Goal: Transaction & Acquisition: Subscribe to service/newsletter

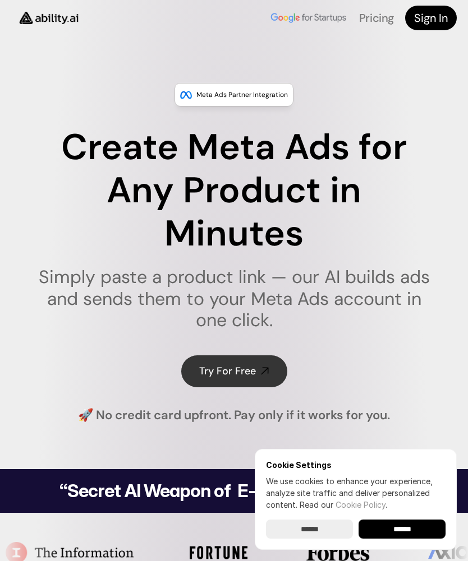
click at [259, 368] on link "Try For Free" at bounding box center [234, 372] width 106 height 32
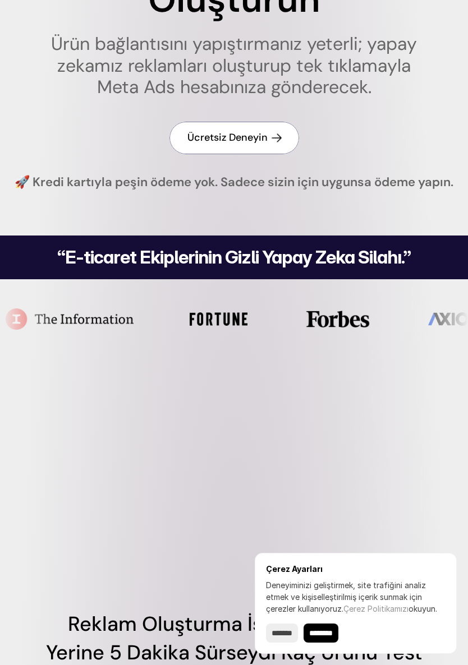
click at [251, 137] on font "Ücretsiz Deneyin" at bounding box center [227, 137] width 80 height 13
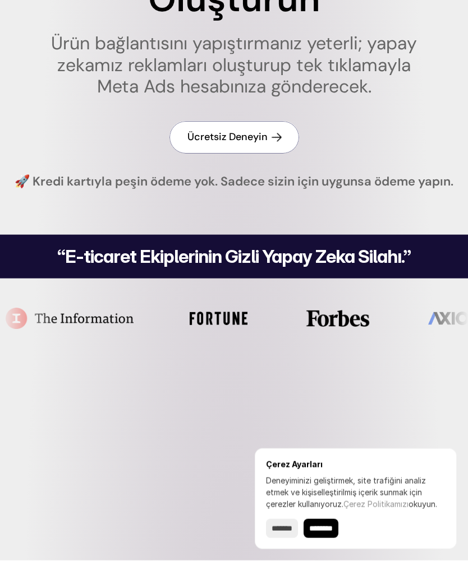
scroll to position [335, 0]
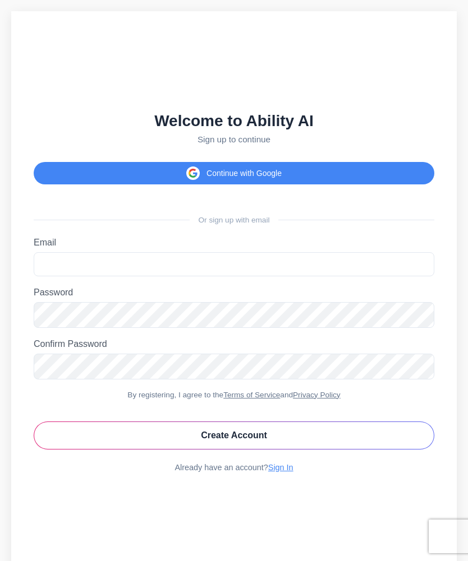
click at [394, 174] on button "Continue with Google" at bounding box center [234, 173] width 400 height 22
click at [402, 171] on button "Continue with Google" at bounding box center [234, 173] width 400 height 22
click at [413, 165] on button "Continue with Google" at bounding box center [234, 173] width 400 height 22
click at [411, 170] on button "Continue with Google" at bounding box center [234, 173] width 400 height 22
click at [415, 164] on button "Continue with Google" at bounding box center [234, 173] width 400 height 22
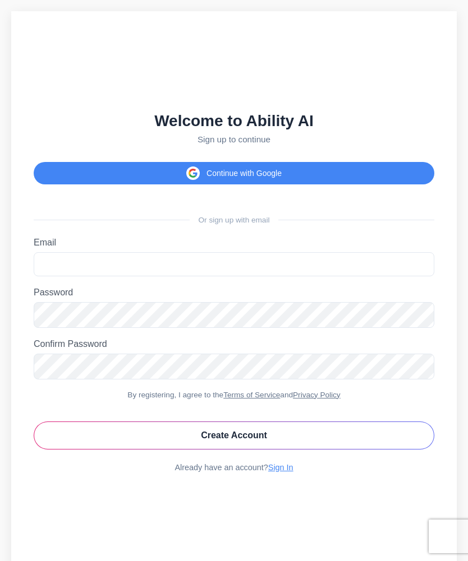
click at [362, 429] on button "Create Account" at bounding box center [234, 436] width 400 height 28
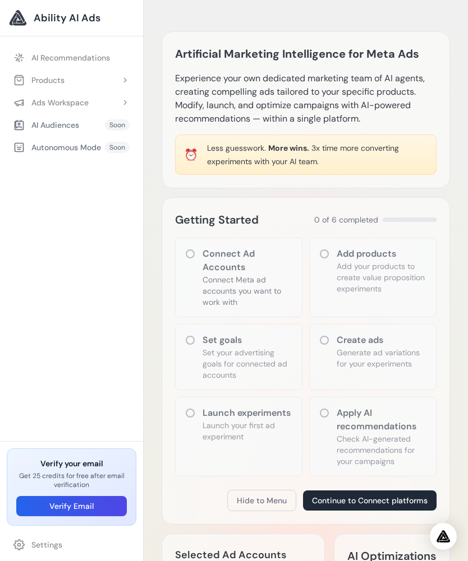
click at [382, 147] on span "3x time more converting experiments with your AI team." at bounding box center [303, 155] width 192 height 24
click at [405, 130] on div "Artificial Marketing Intelligence for Meta Ads Experience your own dedicated ma…" at bounding box center [306, 109] width 288 height 157
click at [334, 262] on div "Add products Add your products to create value proposition experiments" at bounding box center [372, 278] width 127 height 80
click at [348, 250] on h3 "Add products" at bounding box center [382, 253] width 90 height 13
click at [339, 247] on h3 "Add products" at bounding box center [382, 253] width 90 height 13
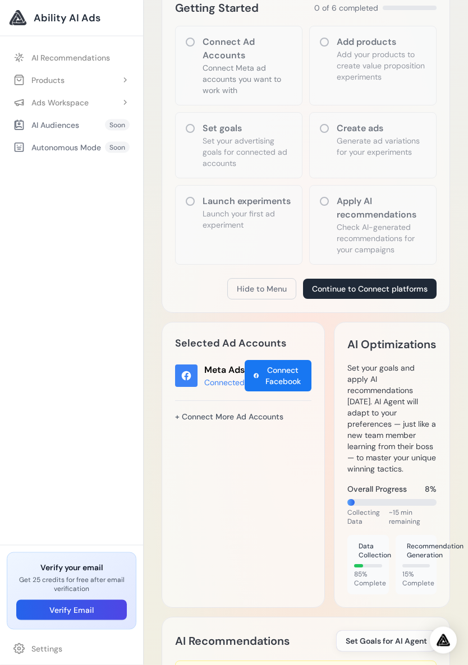
scroll to position [212, 0]
click at [407, 291] on button "Continue to Connect platforms" at bounding box center [369, 289] width 133 height 20
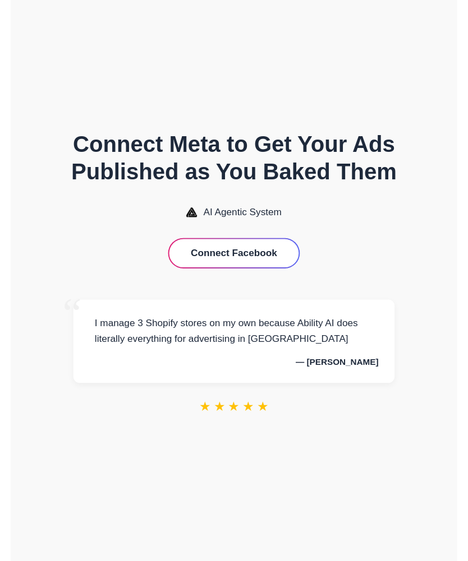
scroll to position [-1, 0]
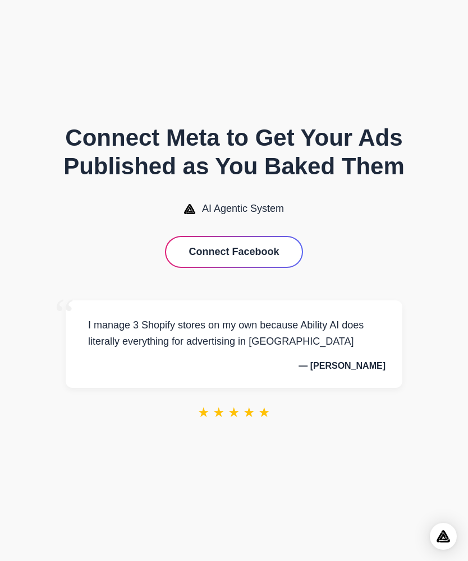
click at [277, 250] on button "Connect Facebook" at bounding box center [233, 252] width 135 height 30
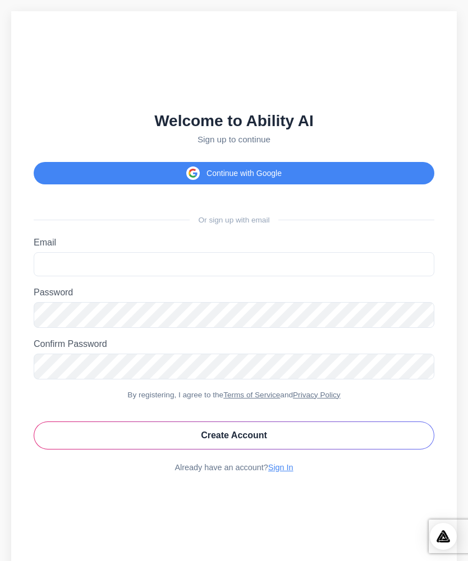
click at [358, 173] on button "Continue with Google" at bounding box center [234, 173] width 400 height 22
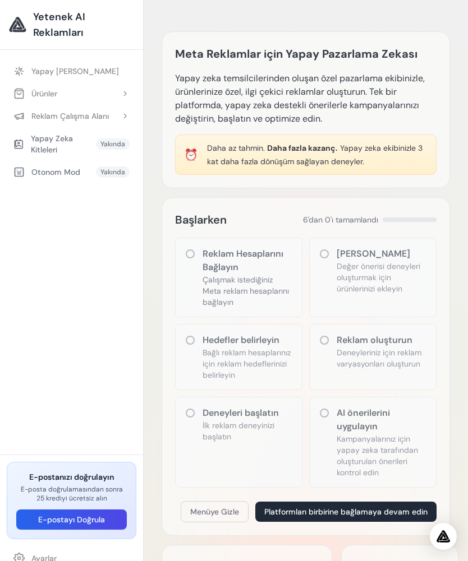
click at [334, 157] on font "Yapay zeka ekibinizle 3 kat daha fazla dönüşüm sağlayan deneyler." at bounding box center [314, 155] width 215 height 24
click at [335, 150] on font "Daha fazla kazanç." at bounding box center [302, 148] width 71 height 10
click at [348, 100] on font "Yapay zeka temsilcilerinden oluşan özel pazarlama ekibinizle, ürünlerinize özel…" at bounding box center [300, 98] width 250 height 52
click at [342, 75] on font "Yapay zeka temsilcilerinden oluşan özel pazarlama ekibinizle, ürünlerinize özel…" at bounding box center [300, 98] width 250 height 52
click at [397, 48] on font "Meta Reklamlar için Yapay Pazarlama Zekası" at bounding box center [296, 54] width 242 height 15
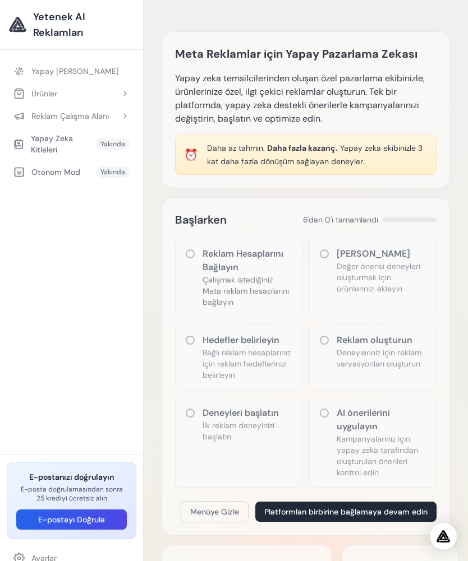
click at [261, 177] on div "Meta Reklamlar için Yapay Pazarlama Zekası Yapay zeka temsilcilerinden oluşan ö…" at bounding box center [306, 109] width 288 height 157
click at [341, 167] on div "Daha az tahmin. Daha fazla kazanç. Yapay zeka ekibinizle 3 kat daha fazla dönüş…" at bounding box center [317, 154] width 220 height 27
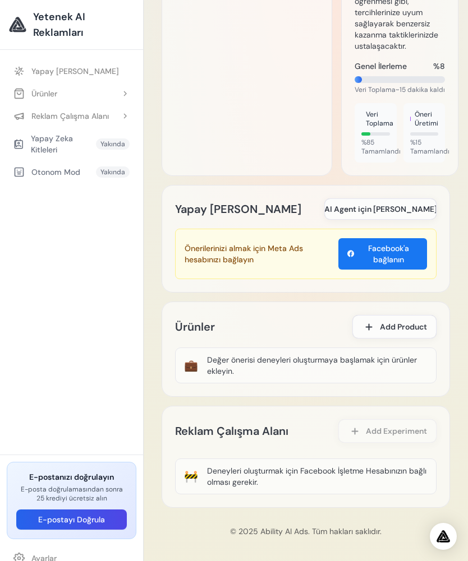
scroll to position [678, 0]
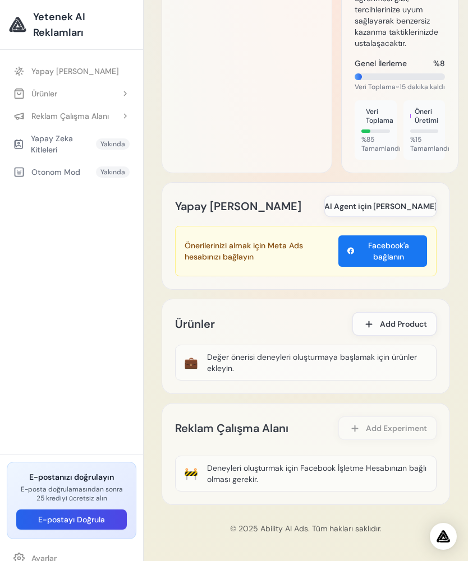
click at [49, 519] on font "E-postayı Doğrula" at bounding box center [71, 520] width 67 height 10
click at [50, 517] on font "E-postayı Doğrula" at bounding box center [71, 520] width 67 height 10
click at [50, 516] on font "E-postayı Doğrula" at bounding box center [71, 520] width 67 height 10
click at [73, 516] on font "E-postayı Doğrula" at bounding box center [71, 520] width 67 height 10
click at [79, 522] on font "E-postayı Doğrula" at bounding box center [71, 520] width 67 height 10
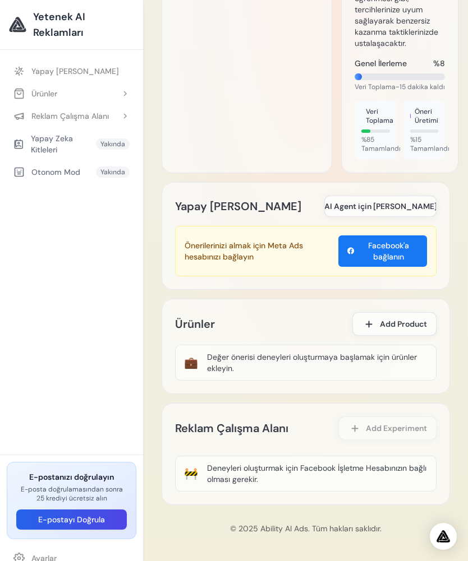
click at [33, 109] on button "Reklam Çalışma Alanı" at bounding box center [72, 116] width 130 height 20
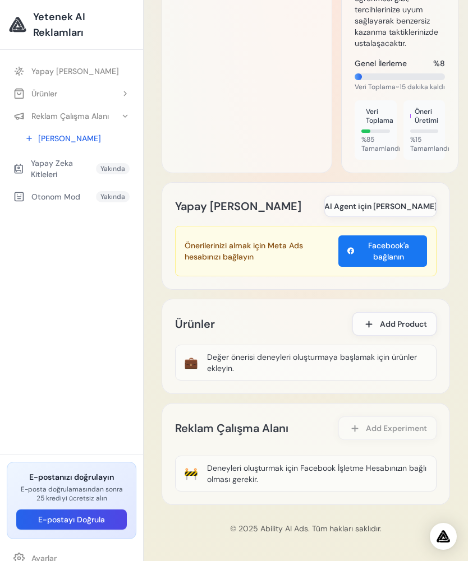
click at [49, 137] on font "[PERSON_NAME]" at bounding box center [69, 138] width 63 height 10
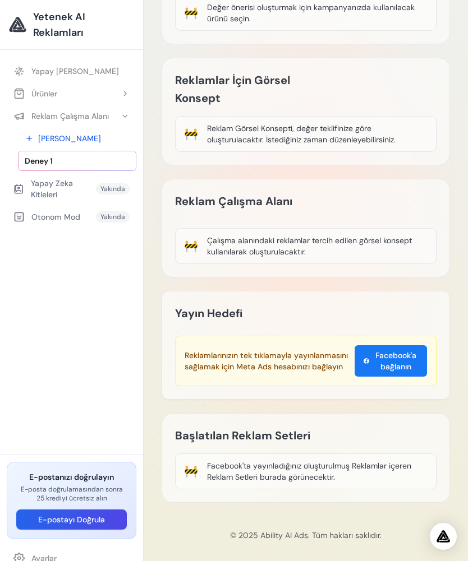
scroll to position [125, 0]
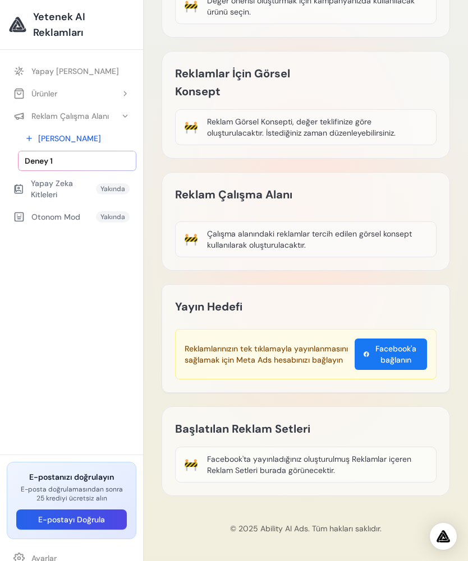
click at [58, 181] on font "Yapay Zeka Kitleleri" at bounding box center [52, 188] width 42 height 21
click at [105, 188] on font "Yakında" at bounding box center [112, 189] width 25 height 9
click at [45, 72] on font "Yapay [PERSON_NAME]" at bounding box center [74, 71] width 87 height 10
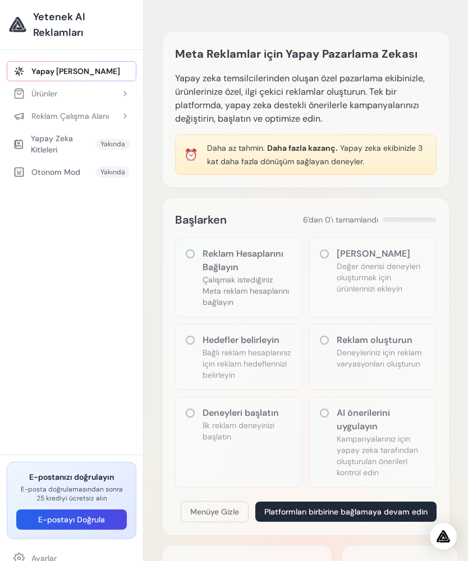
click at [385, 241] on div "Ürün ekle Değer önerisi deneyleri oluşturmak için ürünlerinizi ekleyin" at bounding box center [372, 278] width 127 height 80
click at [356, 256] on font "Ürün ekle" at bounding box center [373, 254] width 73 height 12
click at [363, 136] on div "⏰ Daha az tahmin. Daha fazla kazanç. Yapay zeka ekibinizle 3 kat daha fazla dön…" at bounding box center [305, 155] width 261 height 40
click at [376, 115] on p "Yapay zeka temsilcilerinden oluşan özel pazarlama ekibinizle, ürünlerinize özel…" at bounding box center [305, 99] width 261 height 54
click at [385, 108] on font "Yapay zeka temsilcilerinden oluşan özel pazarlama ekibinizle, ürünlerinize özel…" at bounding box center [300, 98] width 250 height 52
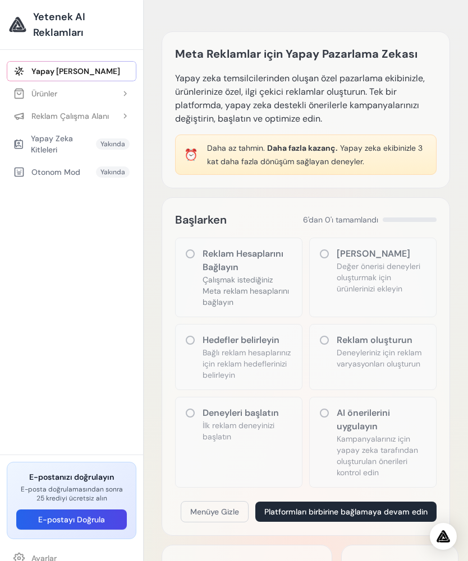
click at [44, 27] on font "Yetenek AI Reklamları" at bounding box center [59, 24] width 52 height 29
click at [397, 132] on div "Meta Reklamlar için Yapay Pazarlama Zekası Yapay zeka temsilcilerinden oluşan ö…" at bounding box center [306, 109] width 288 height 157
click at [399, 127] on div "Meta Reklamlar için Yapay Pazarlama Zekası Yapay zeka temsilcilerinden oluşan ö…" at bounding box center [306, 109] width 288 height 157
click at [409, 119] on p "Yapay zeka temsilcilerinden oluşan özel pazarlama ekibinizle, ürünlerinize özel…" at bounding box center [305, 99] width 261 height 54
click at [410, 114] on p "Yapay zeka temsilcilerinden oluşan özel pazarlama ekibinizle, ürünlerinize özel…" at bounding box center [305, 99] width 261 height 54
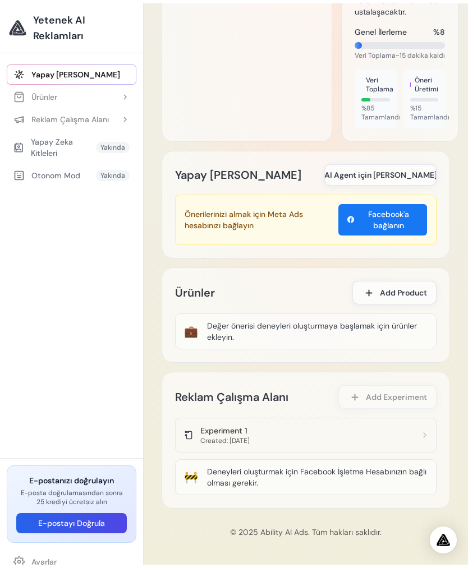
scroll to position [706, 0]
